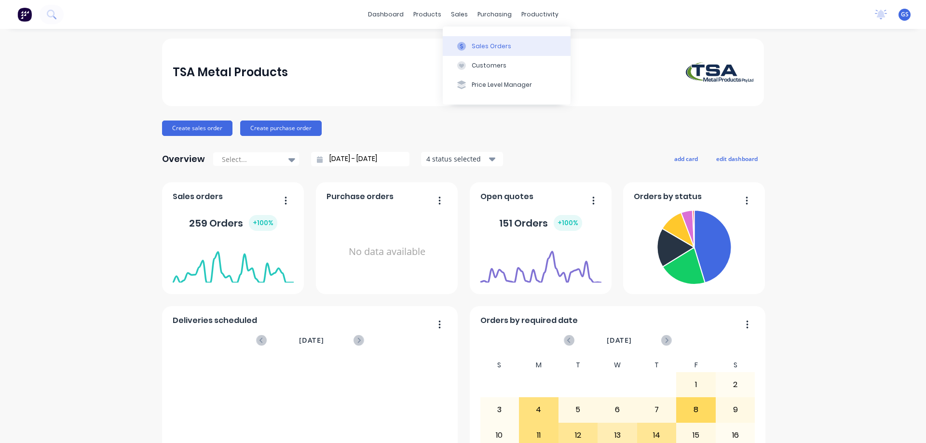
click at [481, 47] on div "Sales Orders" at bounding box center [492, 46] width 40 height 9
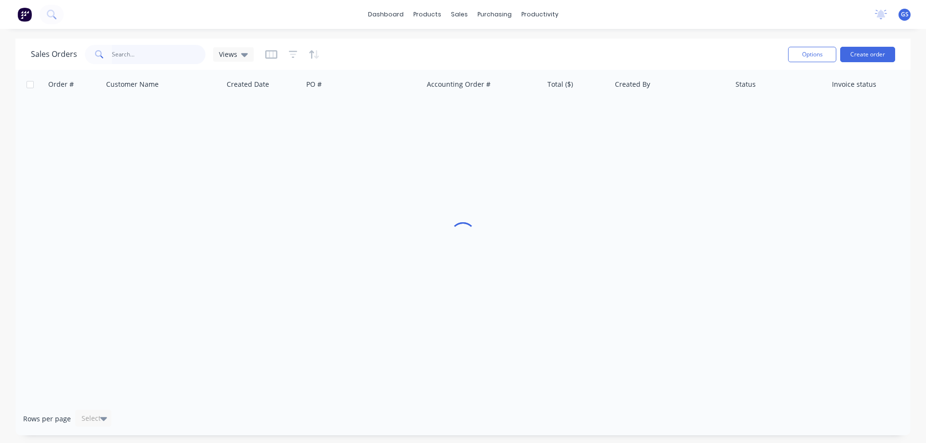
click at [135, 52] on input "text" at bounding box center [159, 54] width 94 height 19
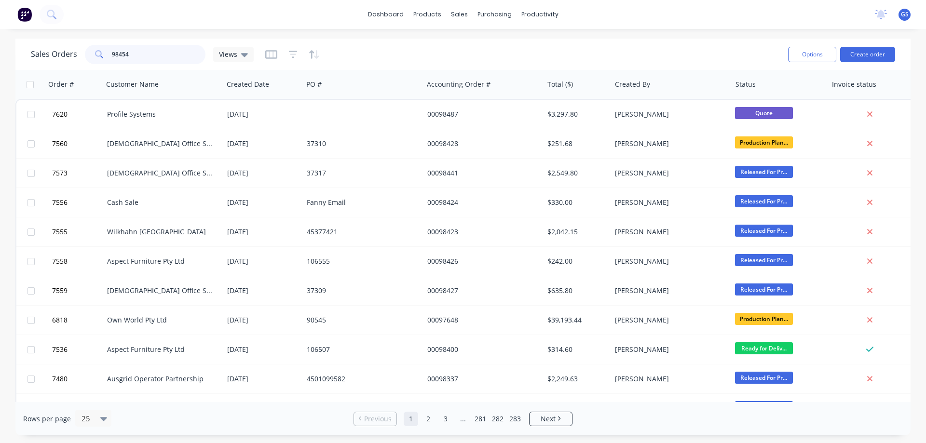
type input "98454"
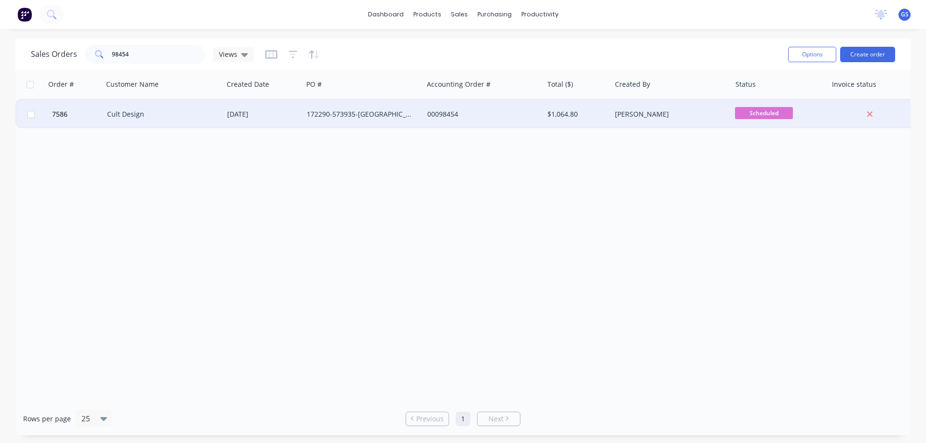
click at [133, 114] on div "Cult Design" at bounding box center [160, 114] width 107 height 10
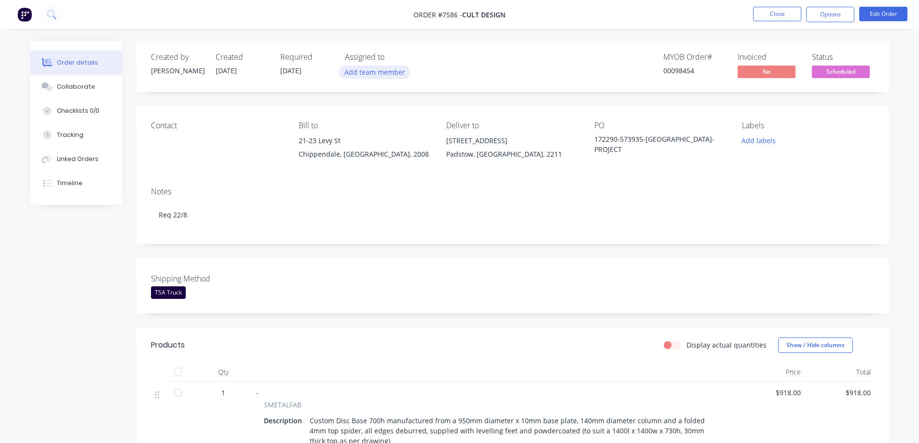
click at [372, 72] on button "Add team member" at bounding box center [374, 72] width 71 height 13
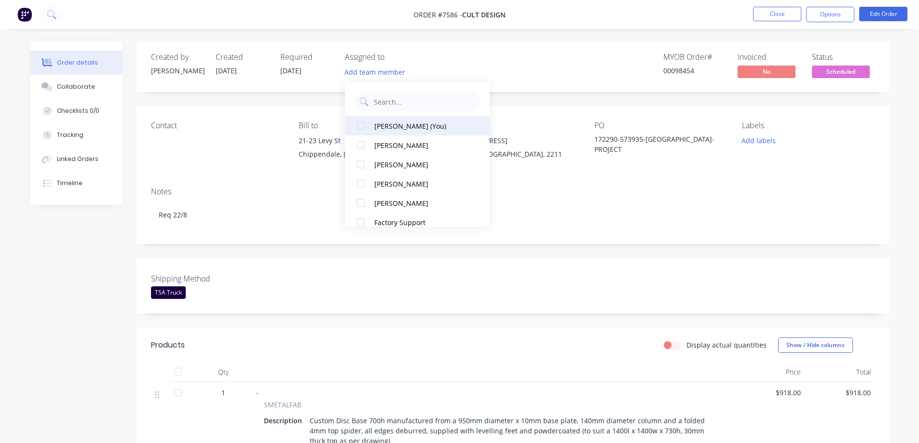
click at [384, 129] on div "[PERSON_NAME] (You)" at bounding box center [422, 126] width 96 height 10
click at [210, 89] on div "Created by [PERSON_NAME] Created [DATE] Required [DATE] Assigned to GS MYOB Ord…" at bounding box center [512, 66] width 752 height 51
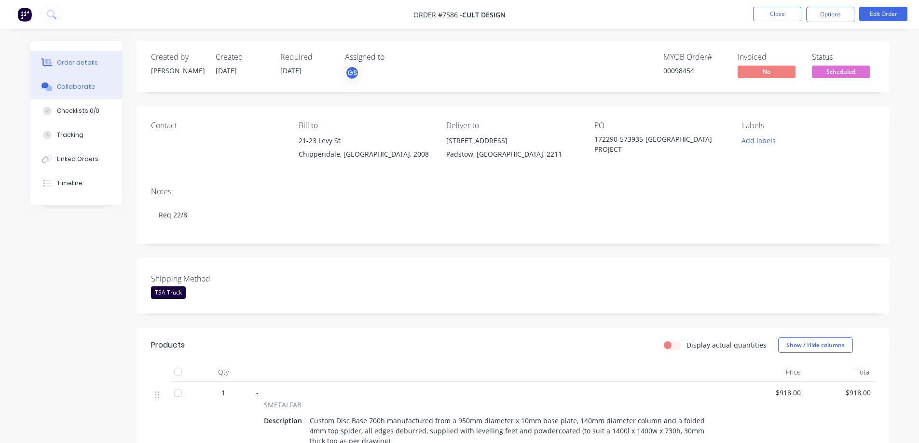
drag, startPoint x: 59, startPoint y: 83, endPoint x: 68, endPoint y: 88, distance: 9.9
click at [59, 83] on div "Collaborate" at bounding box center [76, 86] width 38 height 9
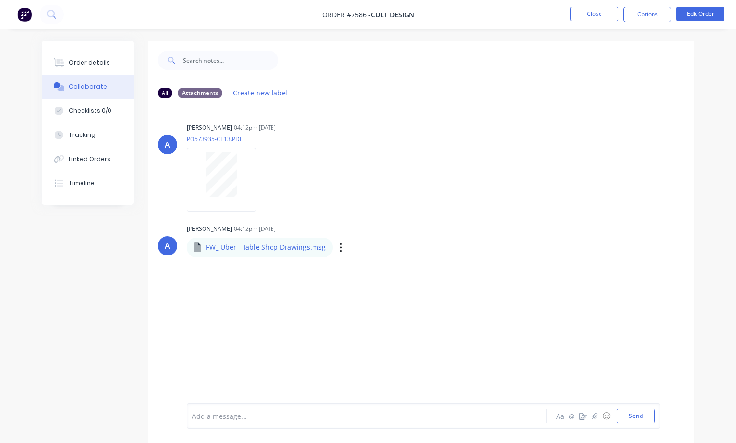
click at [242, 249] on p "FW_ Uber - Table Shop Drawings.msg" at bounding box center [266, 248] width 120 height 10
drag, startPoint x: 338, startPoint y: 249, endPoint x: 345, endPoint y: 250, distance: 7.2
click at [339, 249] on button "button" at bounding box center [341, 248] width 4 height 14
click at [297, 292] on div "A [PERSON_NAME] 04:12pm [DATE] PO573935-CT13.PDF Labels Download A [PERSON_NAME…" at bounding box center [421, 255] width 546 height 298
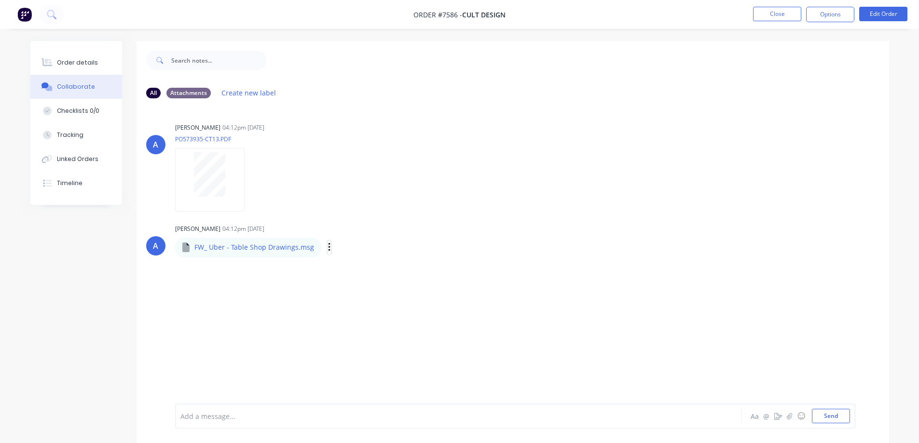
click at [328, 247] on icon "button" at bounding box center [329, 247] width 2 height 9
click at [360, 276] on button "Download" at bounding box center [392, 273] width 108 height 22
drag, startPoint x: 76, startPoint y: 58, endPoint x: 76, endPoint y: 64, distance: 5.3
click at [76, 64] on div "Order details" at bounding box center [77, 62] width 41 height 9
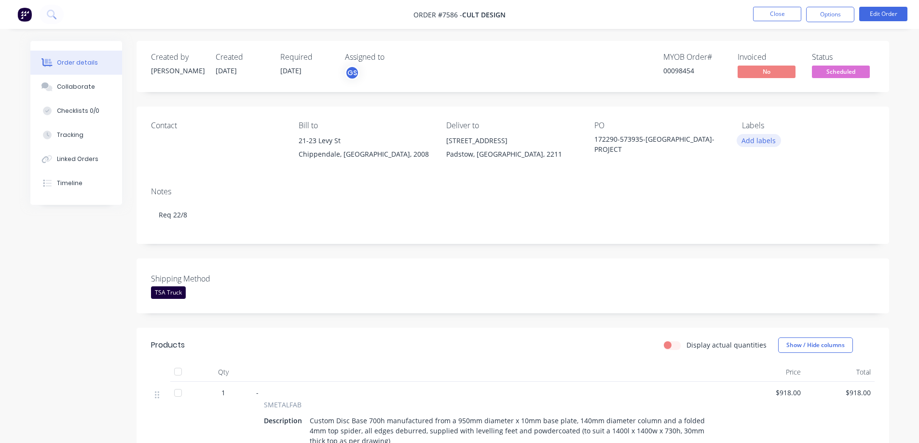
click at [743, 140] on button "Add labels" at bounding box center [758, 140] width 44 height 13
click at [716, 128] on div "PO" at bounding box center [660, 125] width 132 height 9
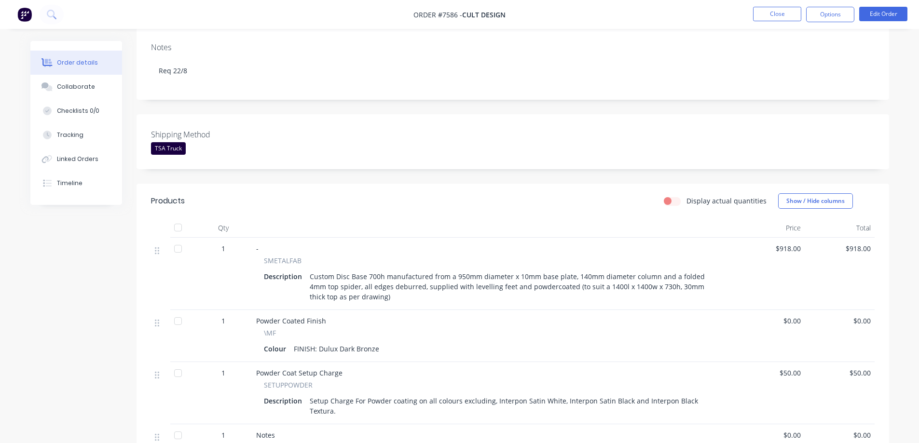
scroll to position [145, 0]
click at [71, 87] on div "Collaborate" at bounding box center [76, 86] width 38 height 9
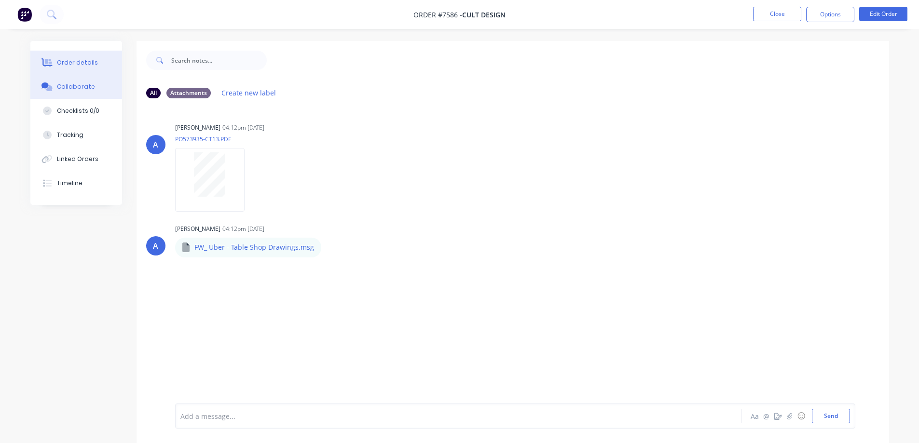
click at [75, 63] on div "Order details" at bounding box center [77, 62] width 41 height 9
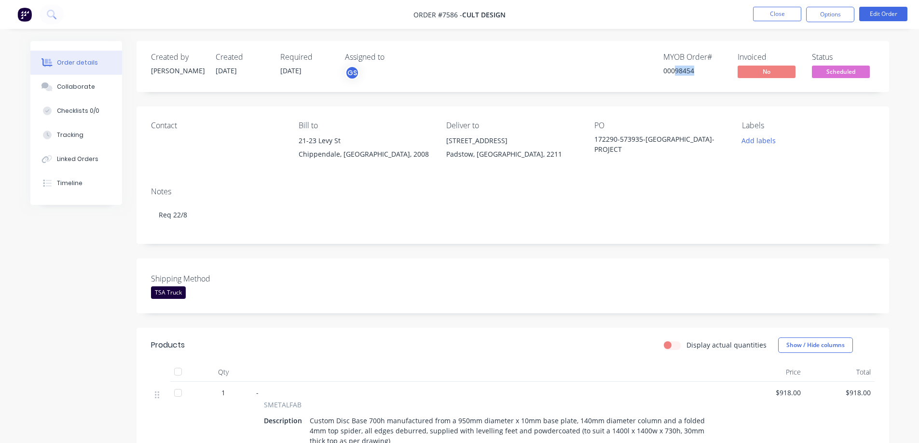
drag, startPoint x: 676, startPoint y: 71, endPoint x: 694, endPoint y: 75, distance: 18.8
click at [694, 75] on div "00098454" at bounding box center [694, 71] width 63 height 10
copy div "98454"
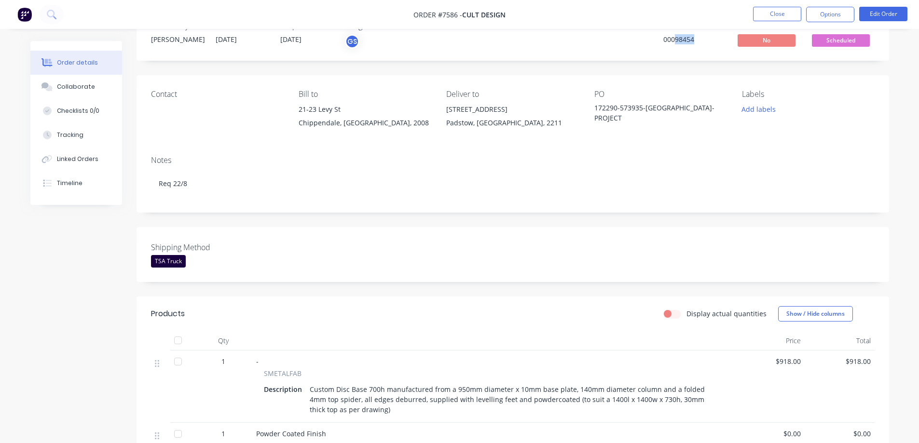
scroll to position [48, 0]
